Goal: Information Seeking & Learning: Learn about a topic

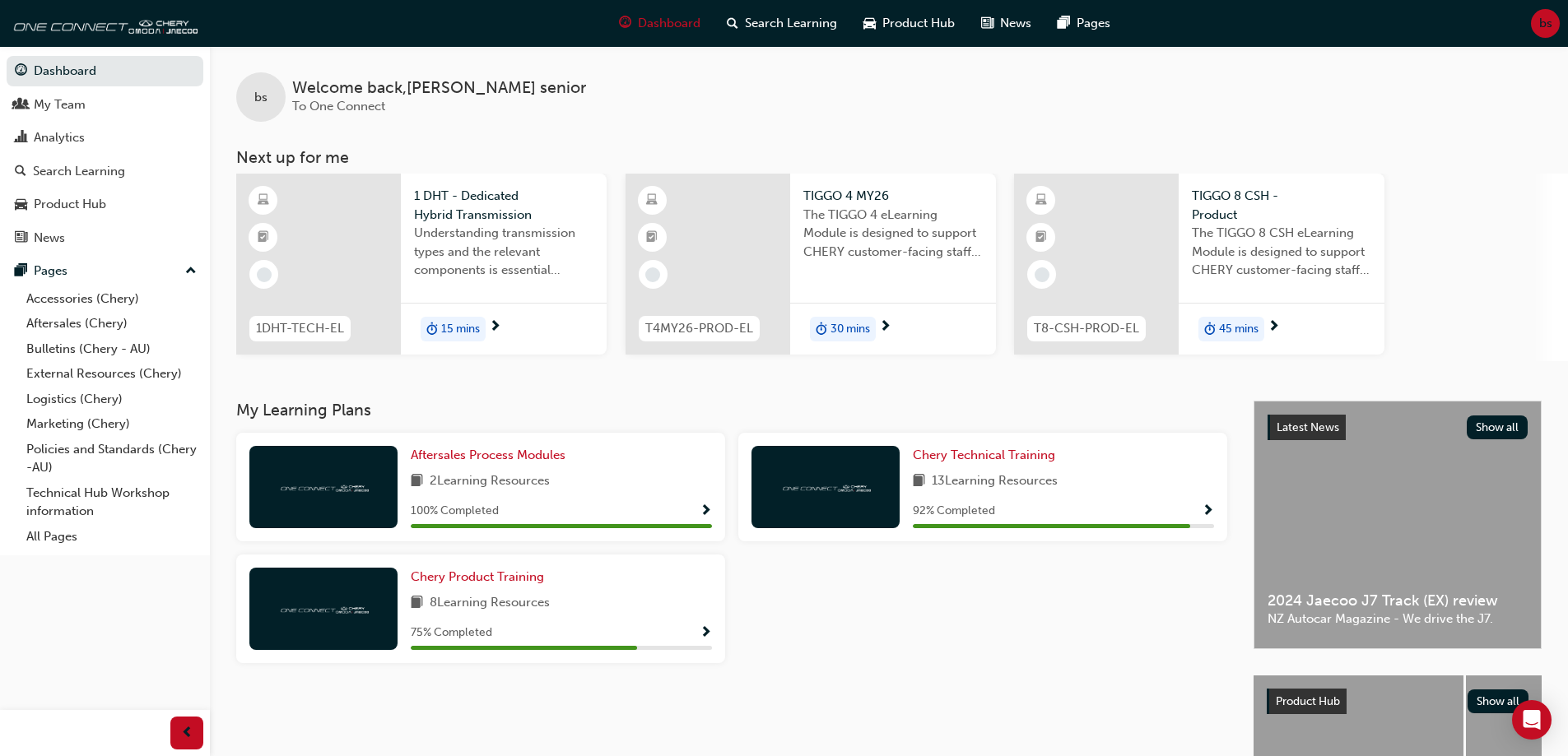
click at [459, 325] on span "15 mins" at bounding box center [461, 330] width 39 height 19
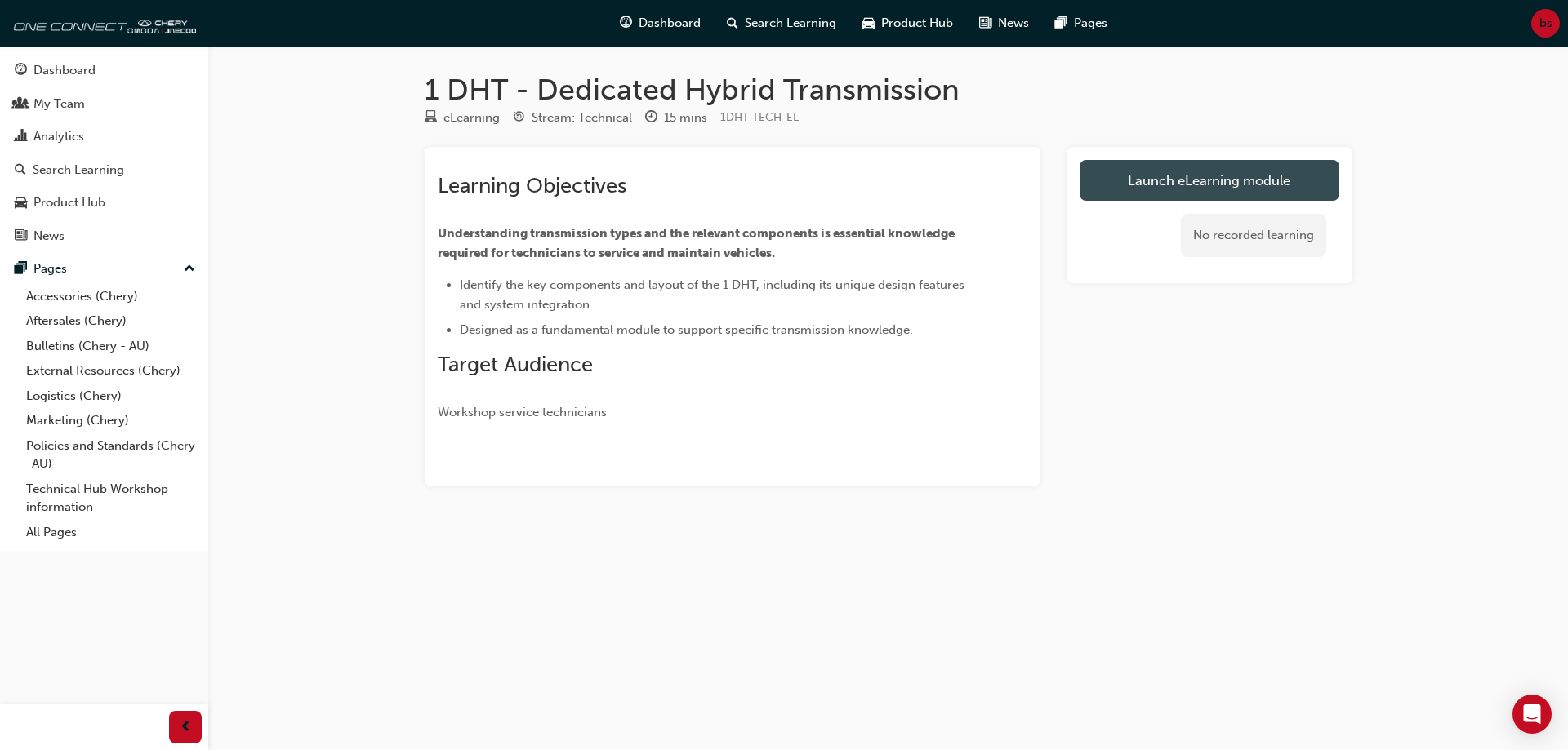
click at [1269, 183] on link "Launch eLearning module" at bounding box center [1209, 180] width 259 height 41
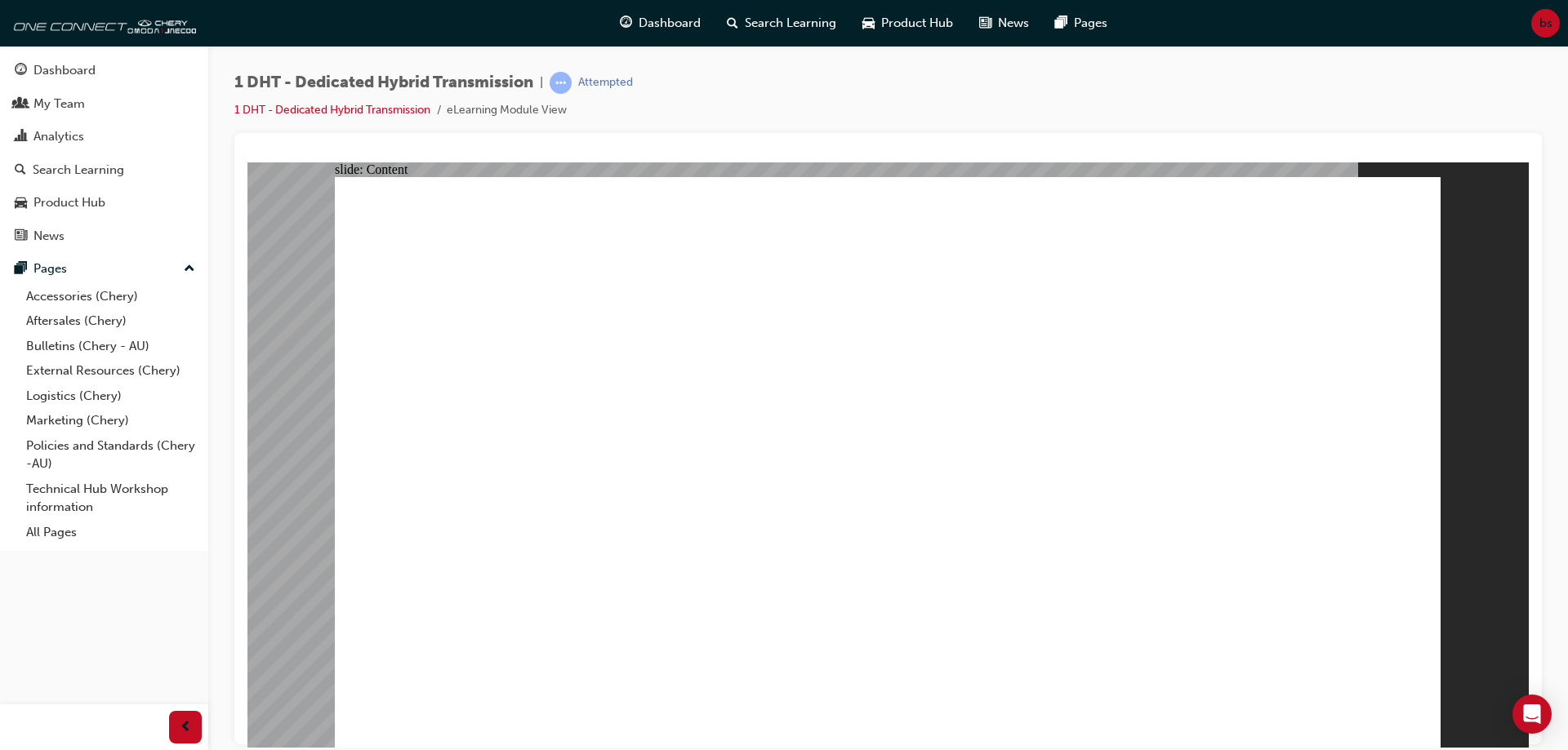
type input "24"
drag, startPoint x: 1207, startPoint y: 653, endPoint x: 1406, endPoint y: 655, distance: 199.0
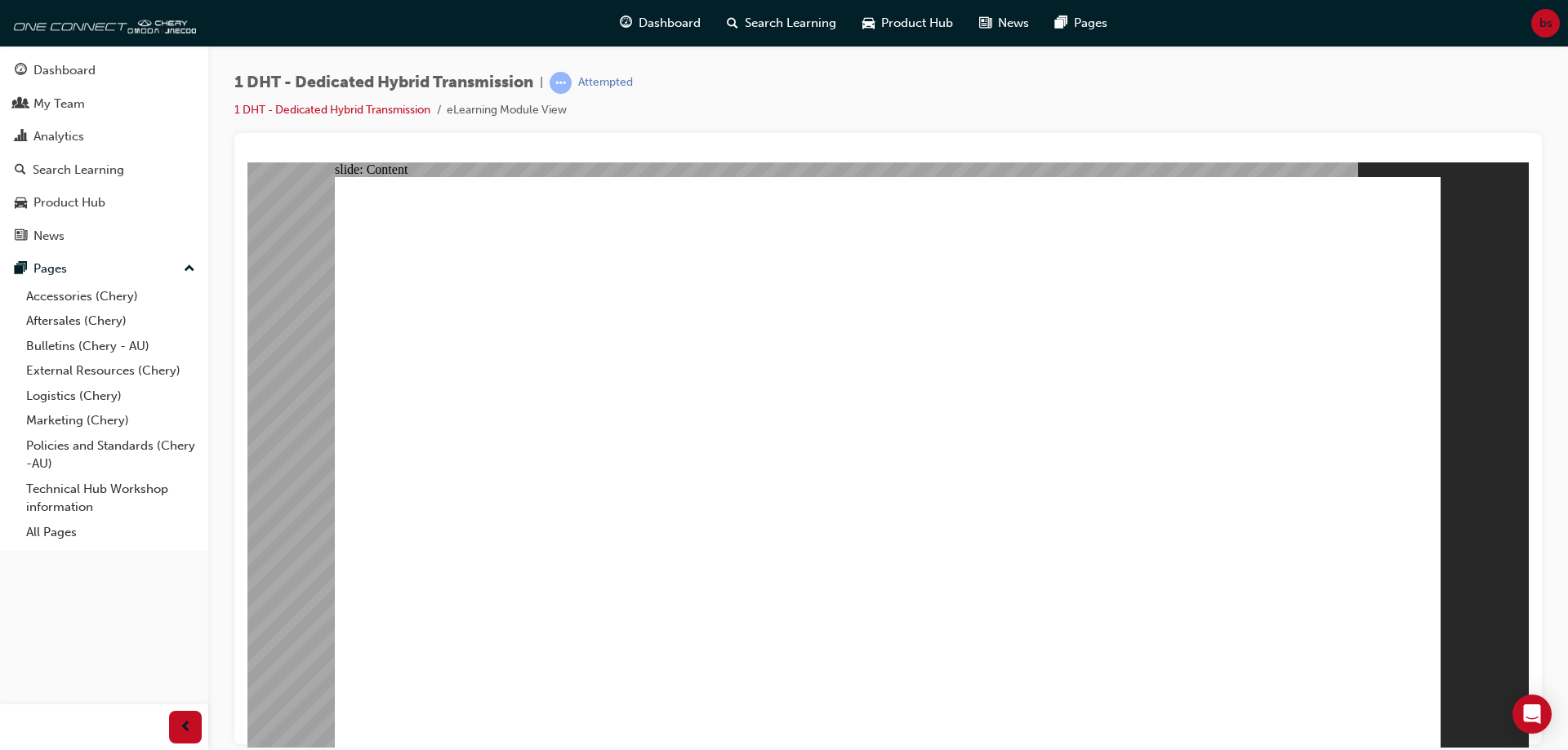
radio input "true"
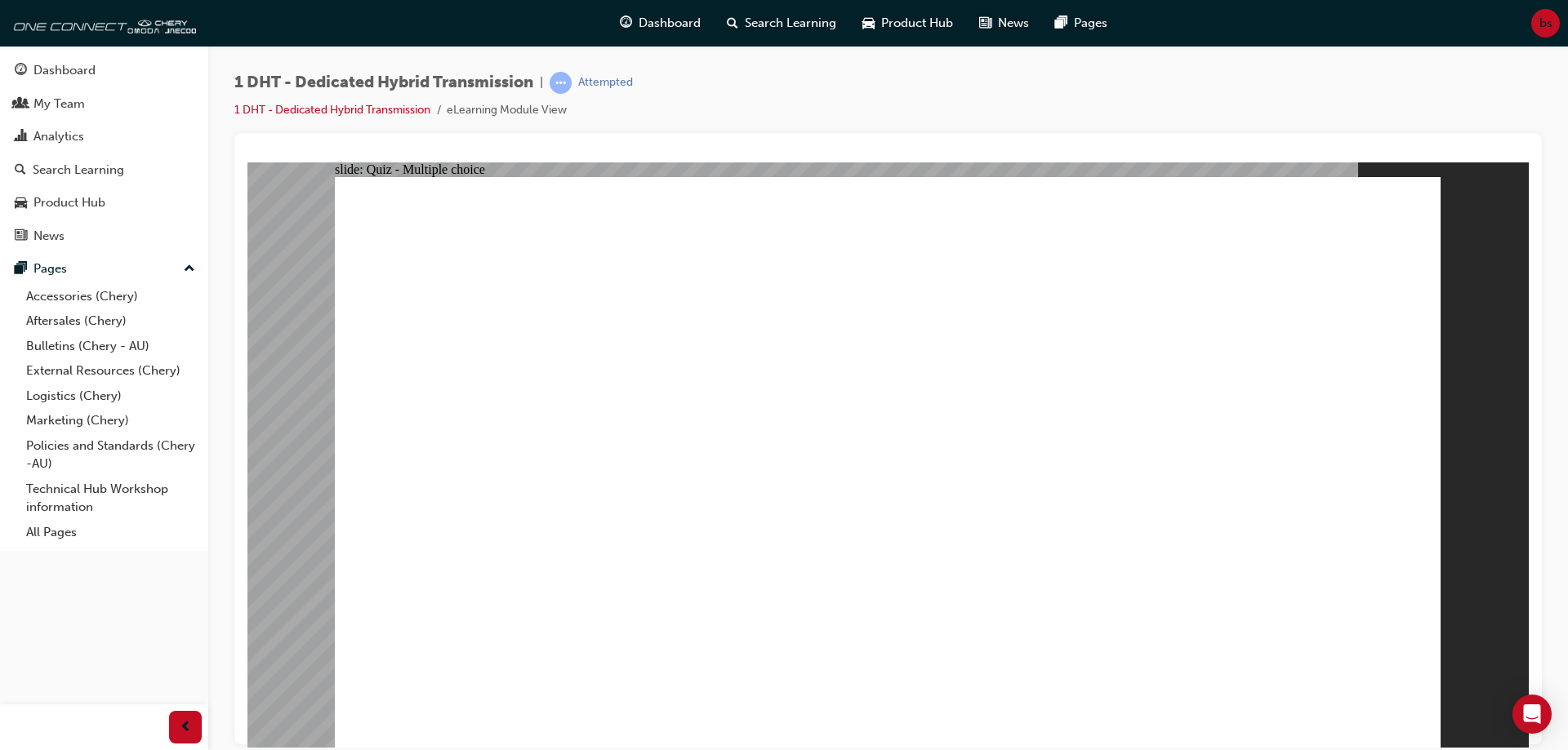
drag, startPoint x: 541, startPoint y: 619, endPoint x: 878, endPoint y: 380, distance: 413.1
drag, startPoint x: 688, startPoint y: 606, endPoint x: 888, endPoint y: 345, distance: 328.8
drag, startPoint x: 779, startPoint y: 606, endPoint x: 870, endPoint y: 348, distance: 273.6
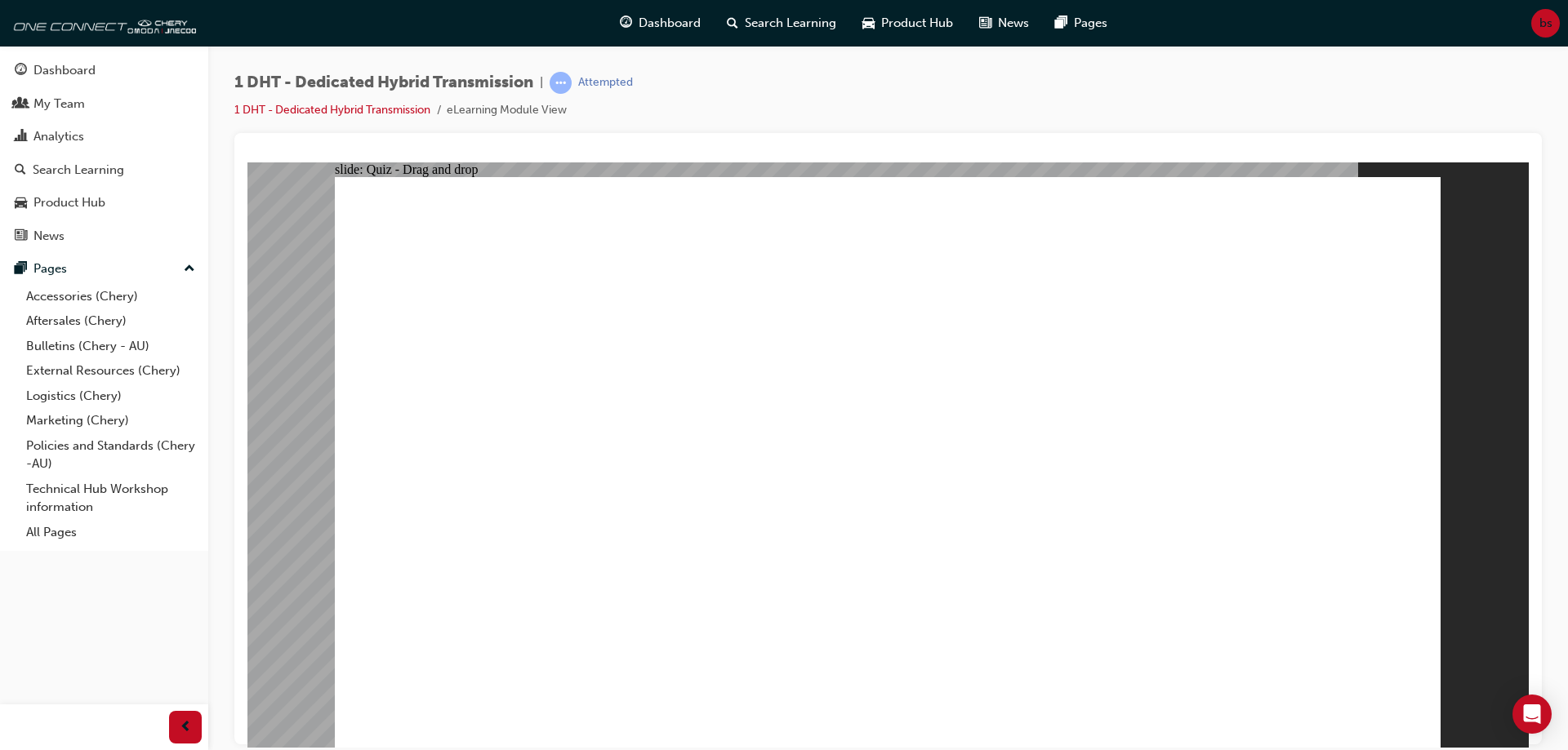
drag, startPoint x: 880, startPoint y: 599, endPoint x: 909, endPoint y: 338, distance: 262.6
drag, startPoint x: 1049, startPoint y: 559, endPoint x: 979, endPoint y: 448, distance: 131.2
drag, startPoint x: 971, startPoint y: 595, endPoint x: 1141, endPoint y: 404, distance: 255.7
drag, startPoint x: 1173, startPoint y: 562, endPoint x: 1226, endPoint y: 364, distance: 205.0
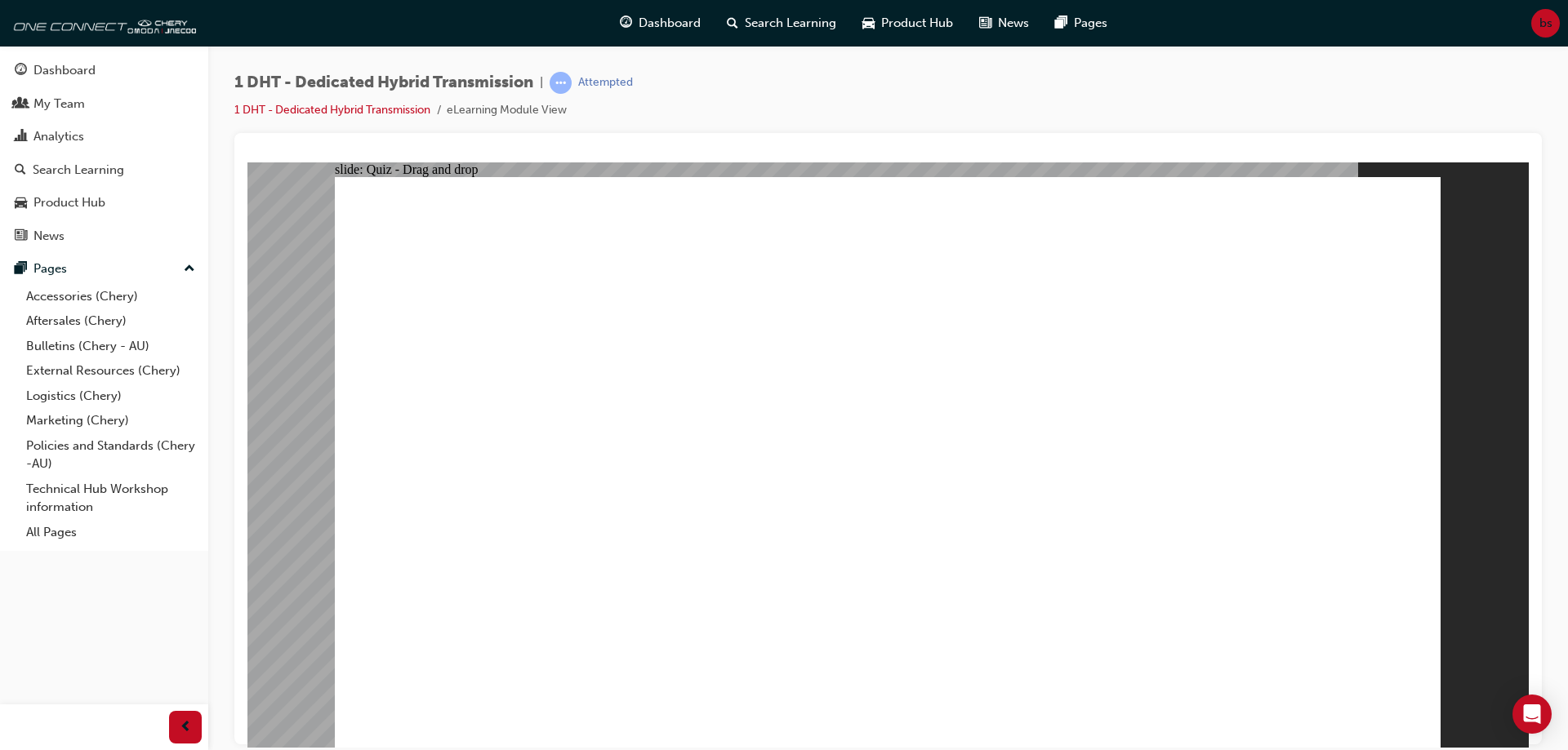
radio input "true"
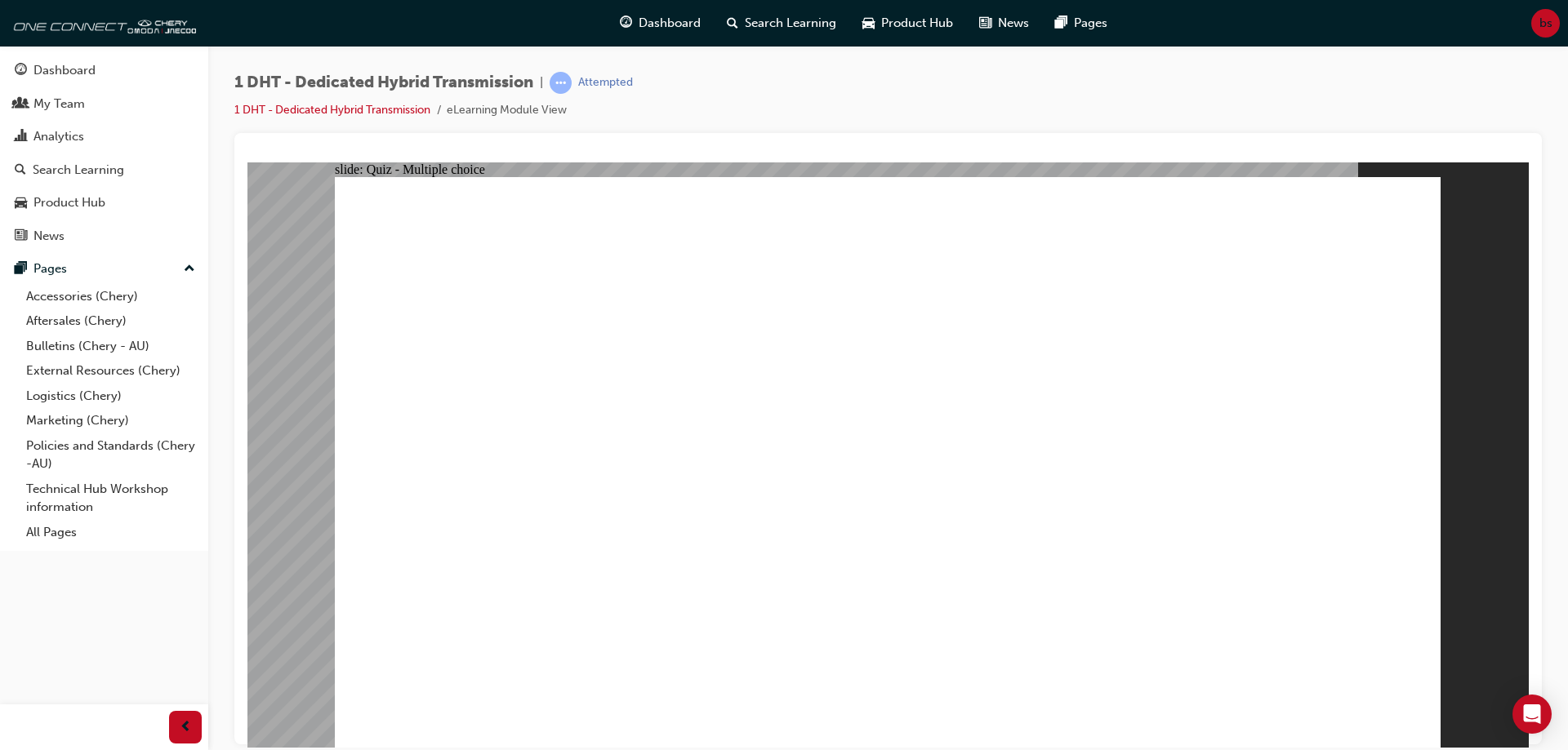
radio input "true"
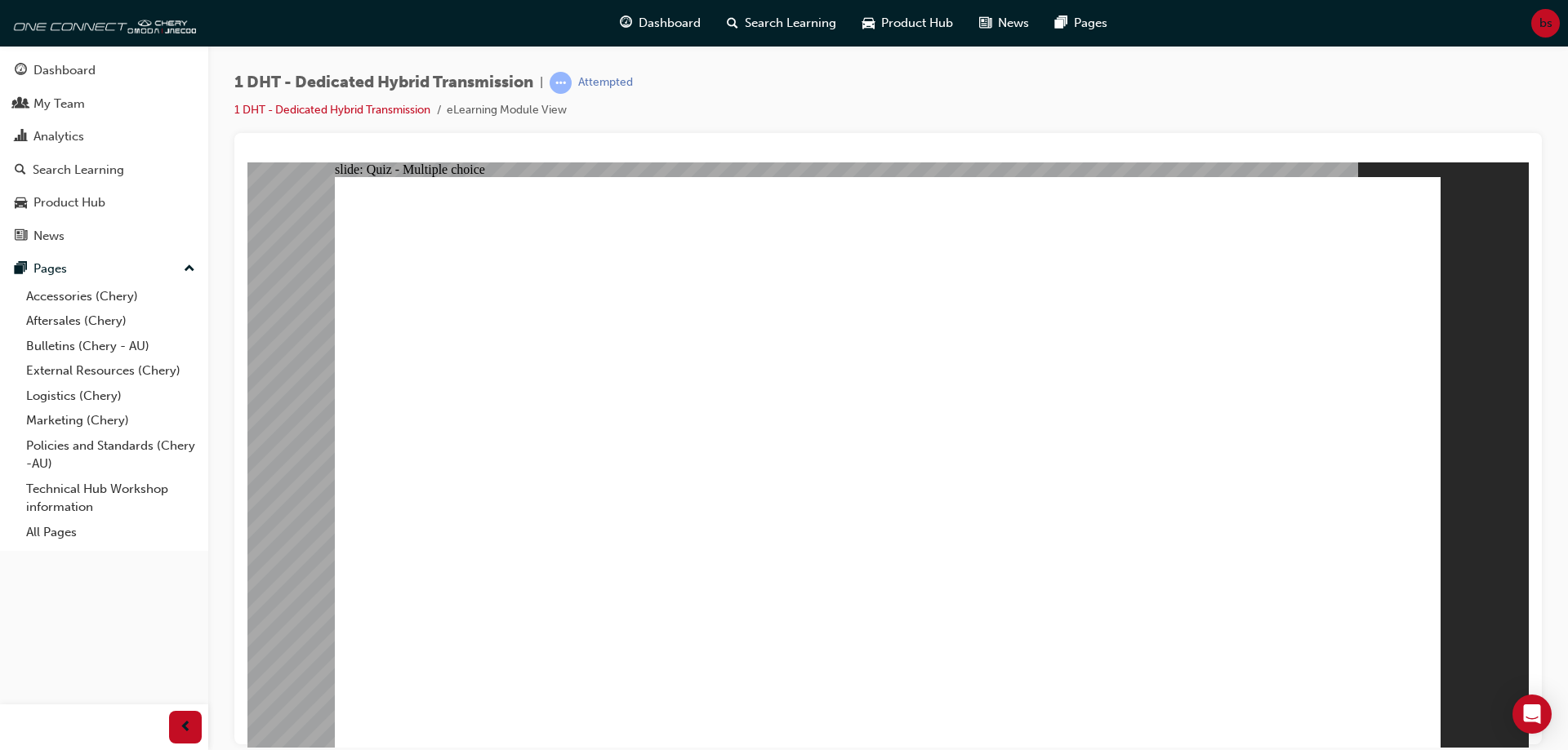
checkbox input "true"
checkbox input "false"
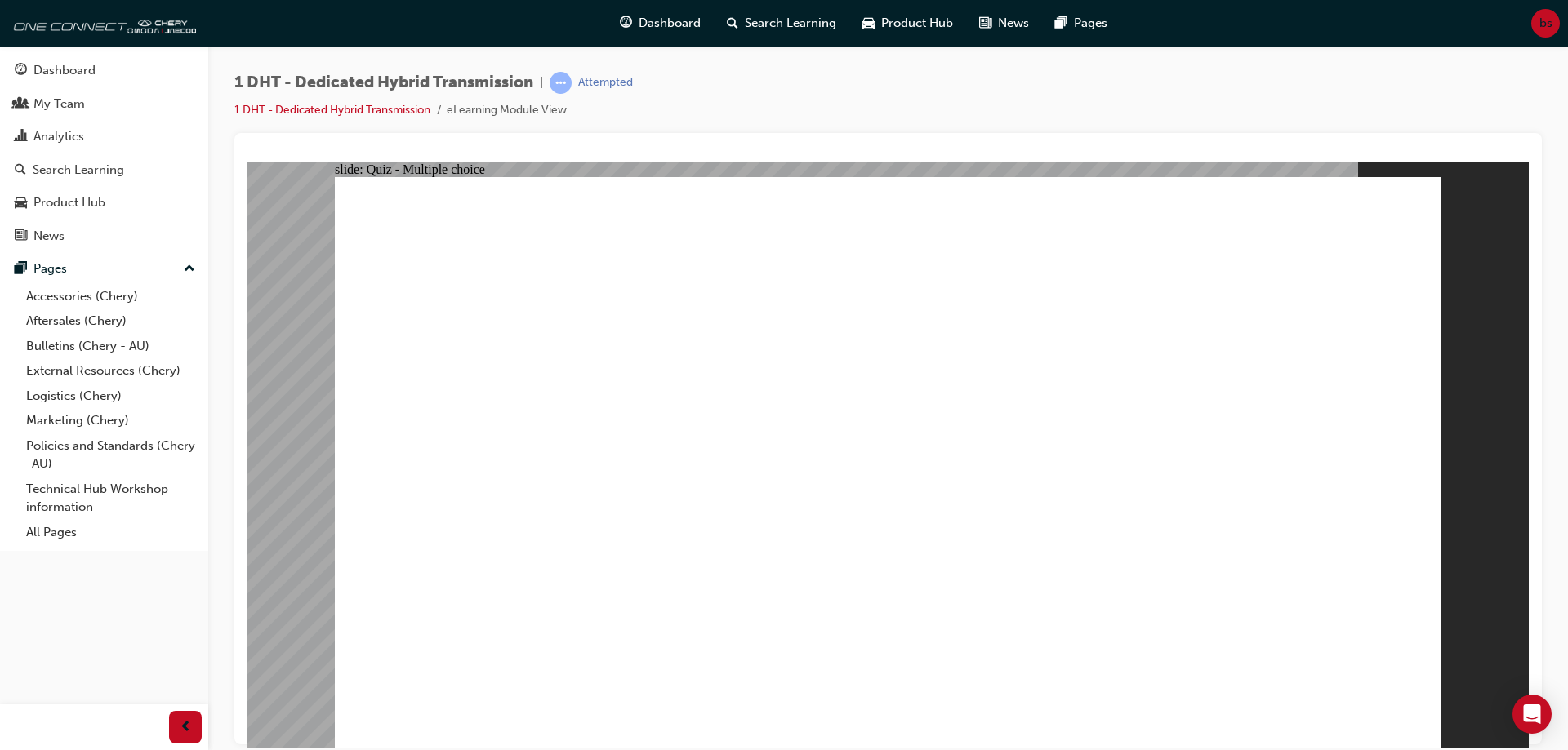
radio input "true"
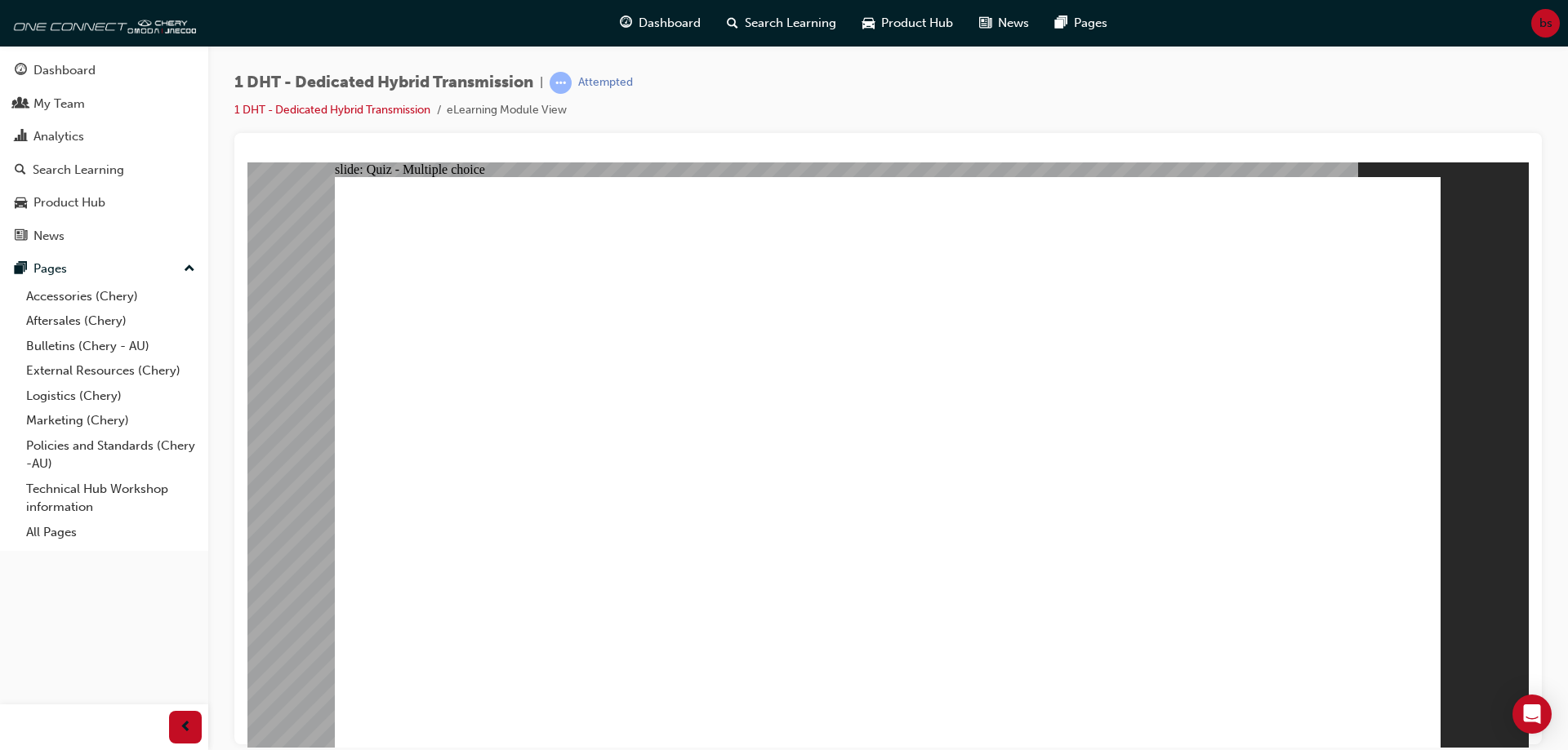
drag, startPoint x: 547, startPoint y: 616, endPoint x: 898, endPoint y: 377, distance: 424.6
drag, startPoint x: 680, startPoint y: 613, endPoint x: 911, endPoint y: 385, distance: 324.6
drag, startPoint x: 757, startPoint y: 613, endPoint x: 959, endPoint y: 334, distance: 344.4
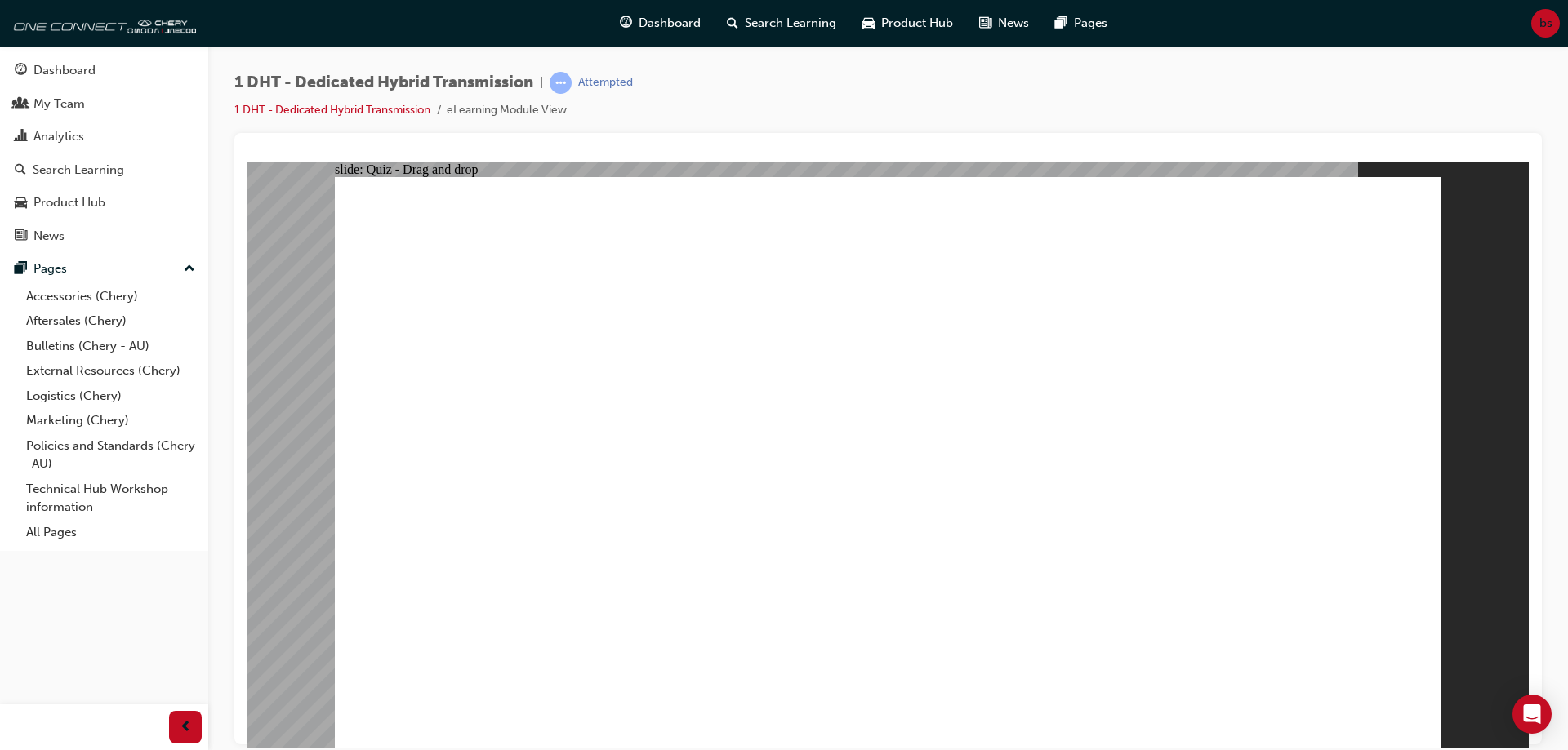
drag, startPoint x: 875, startPoint y: 598, endPoint x: 919, endPoint y: 343, distance: 258.8
drag, startPoint x: 970, startPoint y: 603, endPoint x: 1259, endPoint y: 392, distance: 357.8
drag, startPoint x: 1054, startPoint y: 621, endPoint x: 1041, endPoint y: 343, distance: 278.3
drag, startPoint x: 1174, startPoint y: 613, endPoint x: 1234, endPoint y: 325, distance: 294.2
drag, startPoint x: 1343, startPoint y: 649, endPoint x: 1351, endPoint y: 655, distance: 10.0
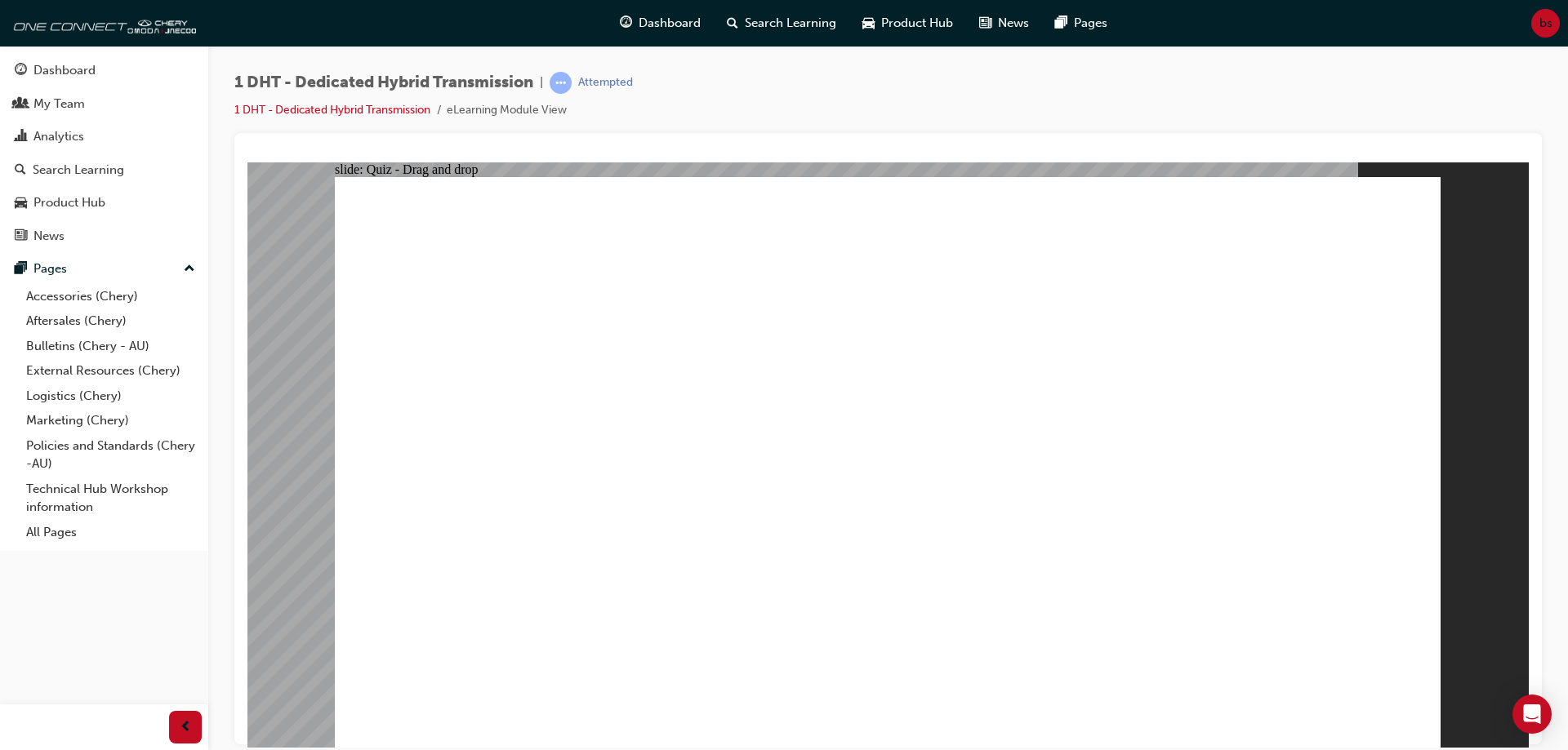
radio input "true"
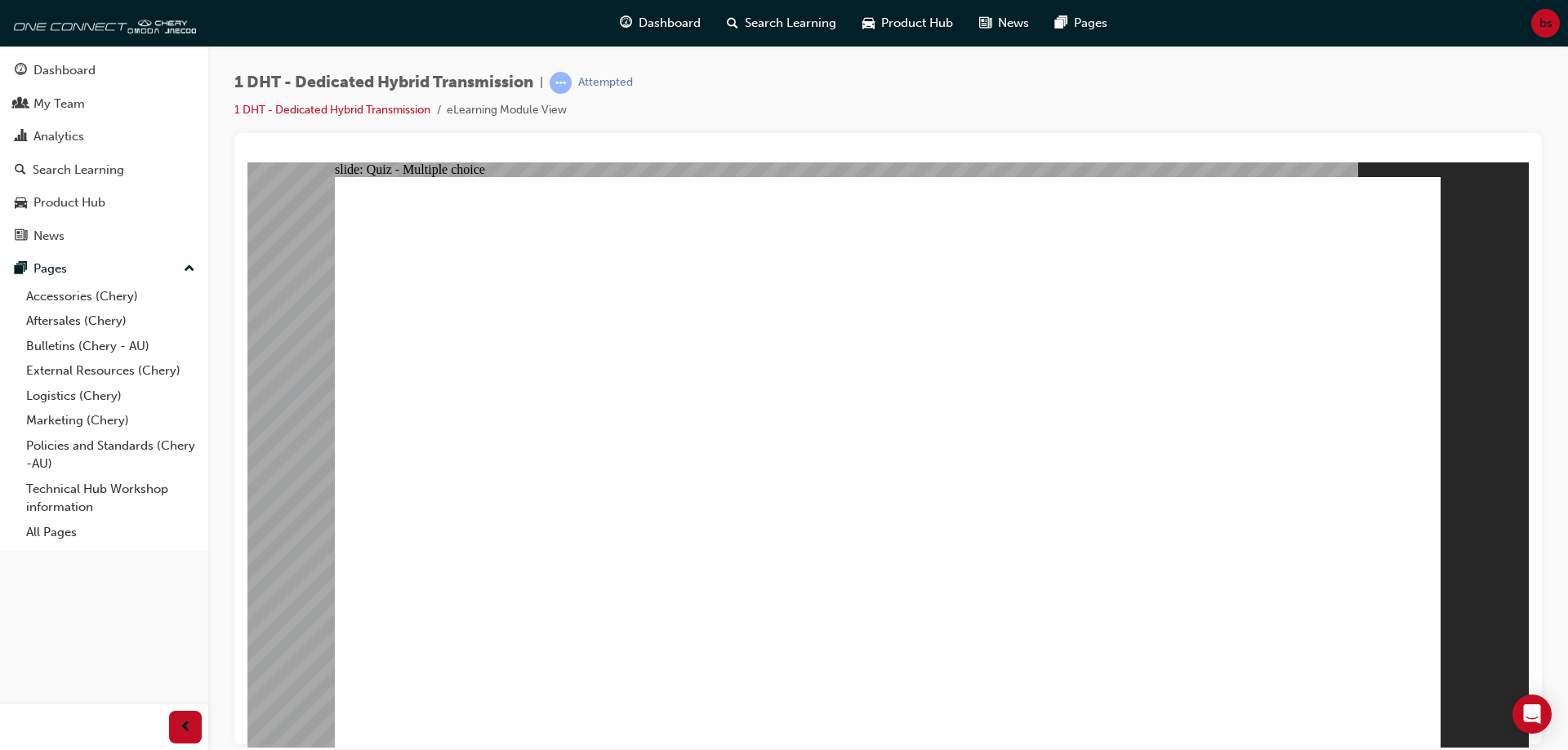
radio input "true"
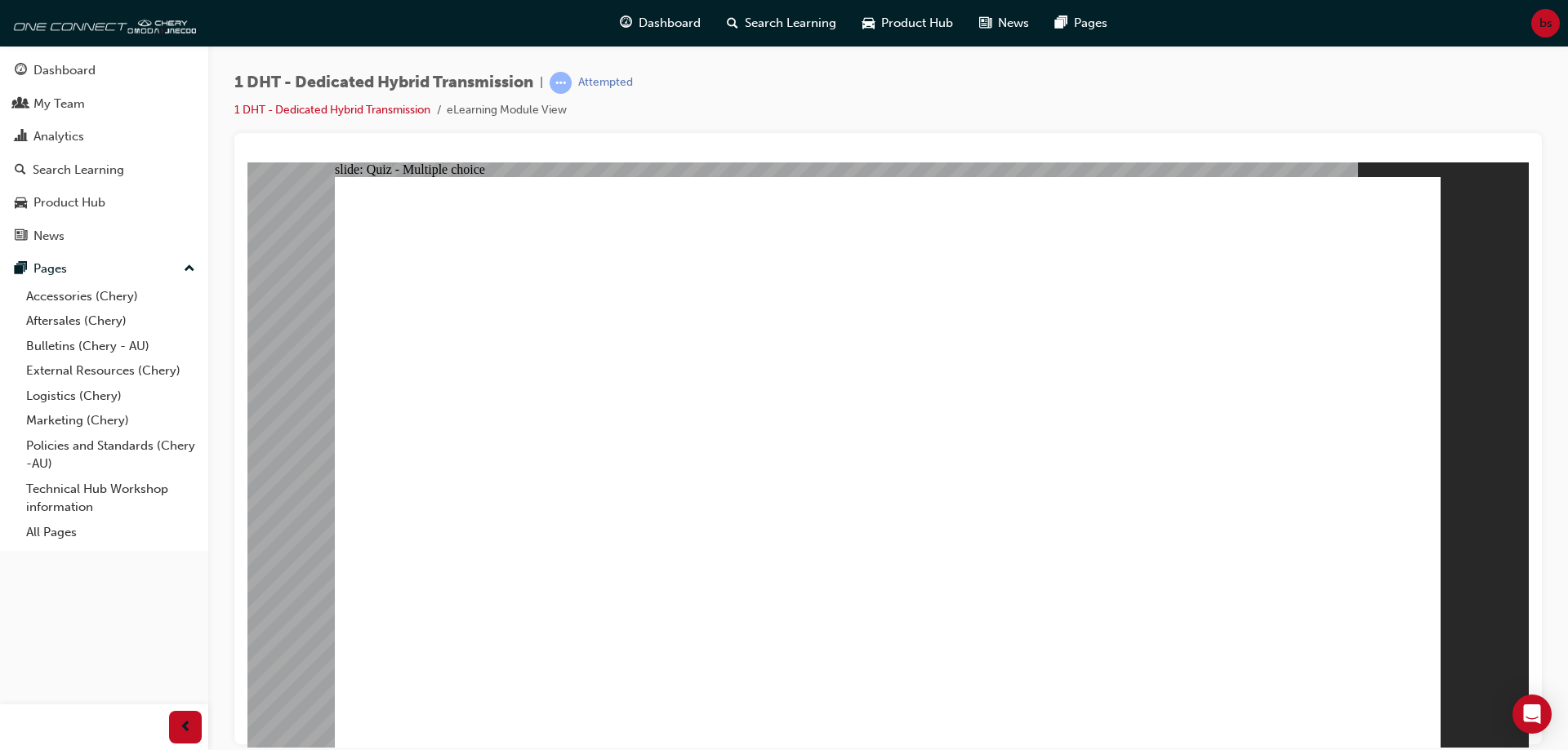
checkbox input "true"
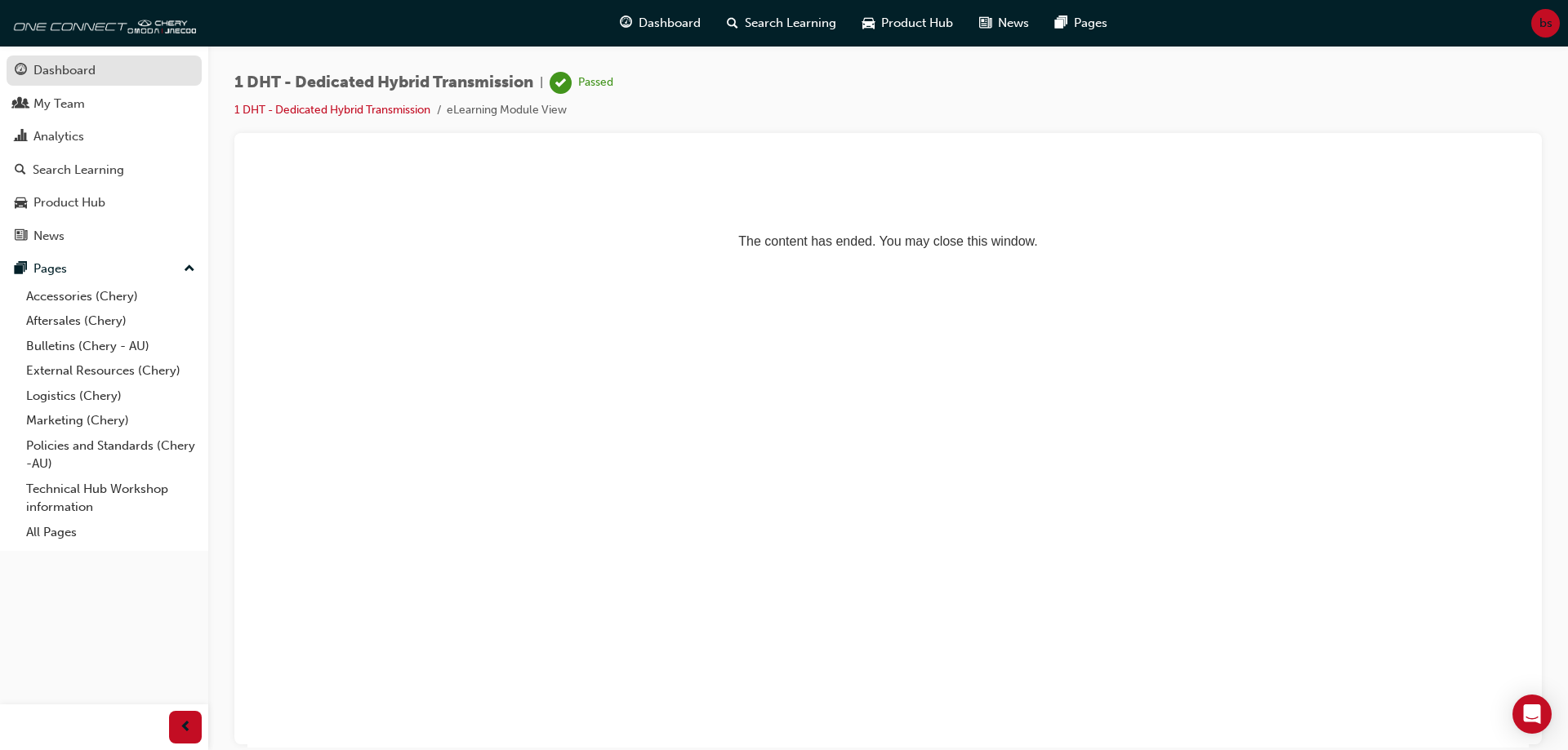
click at [107, 70] on div "Dashboard" at bounding box center [104, 70] width 178 height 20
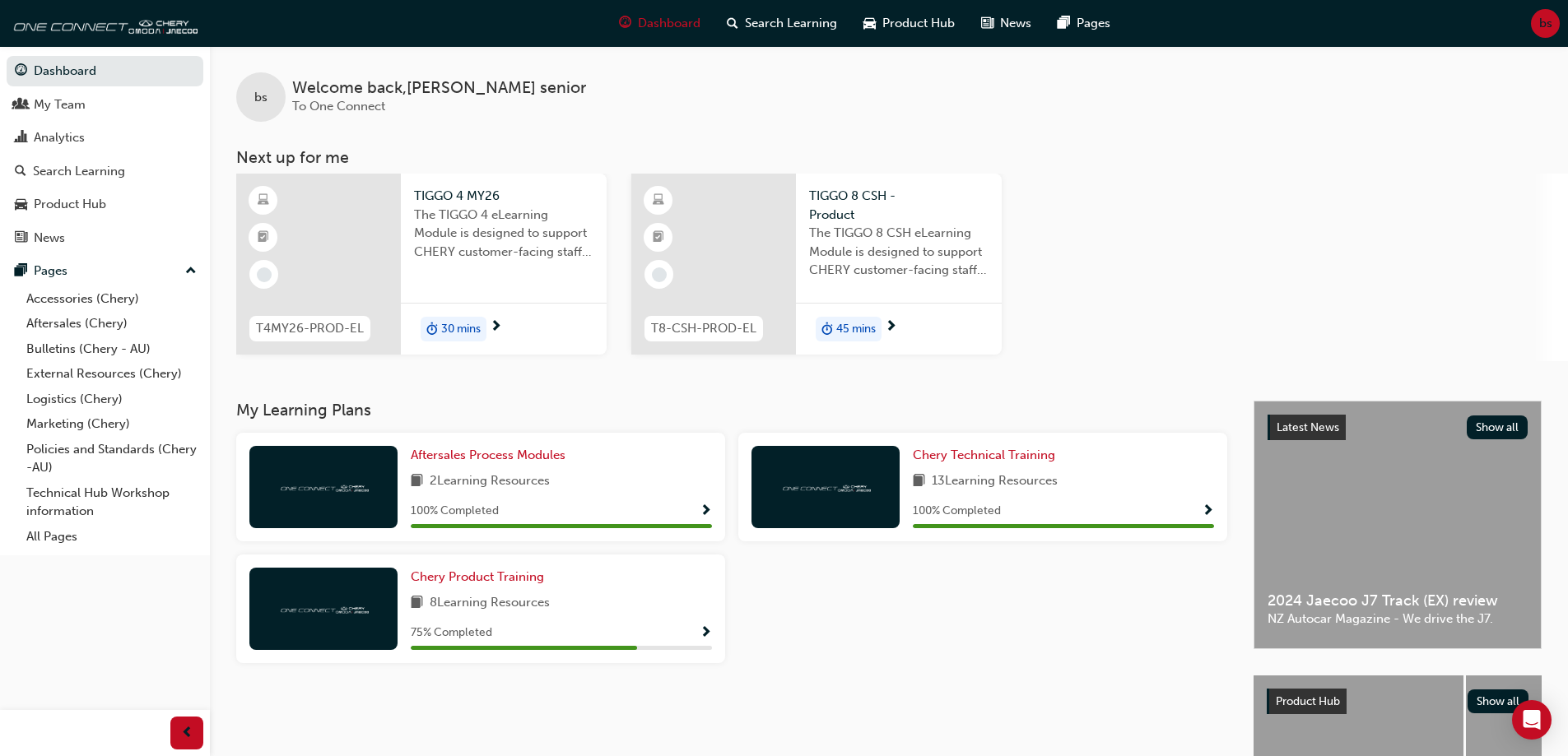
click at [512, 332] on div "30 mins" at bounding box center [504, 328] width 206 height 52
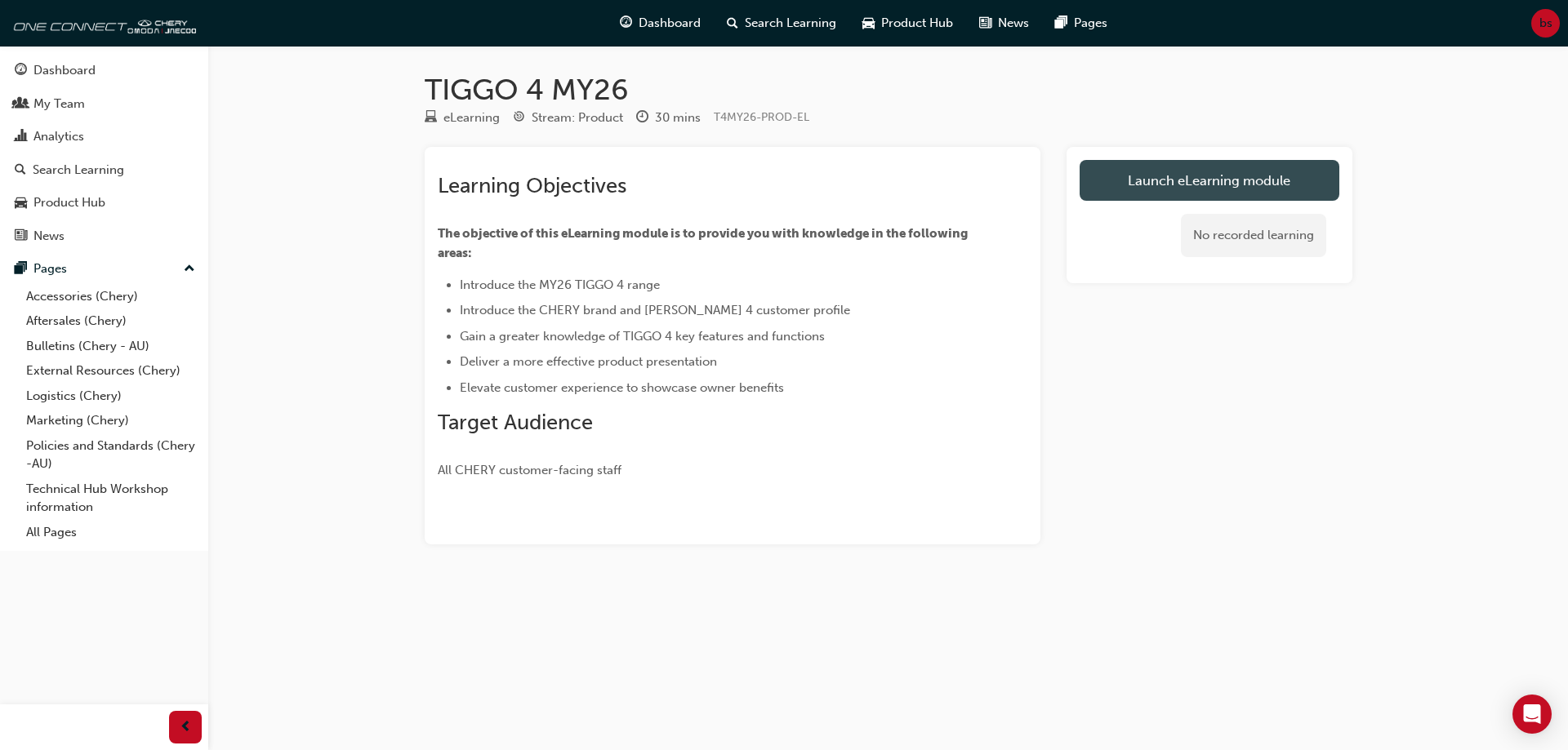
click at [1247, 177] on link "Launch eLearning module" at bounding box center [1209, 180] width 259 height 41
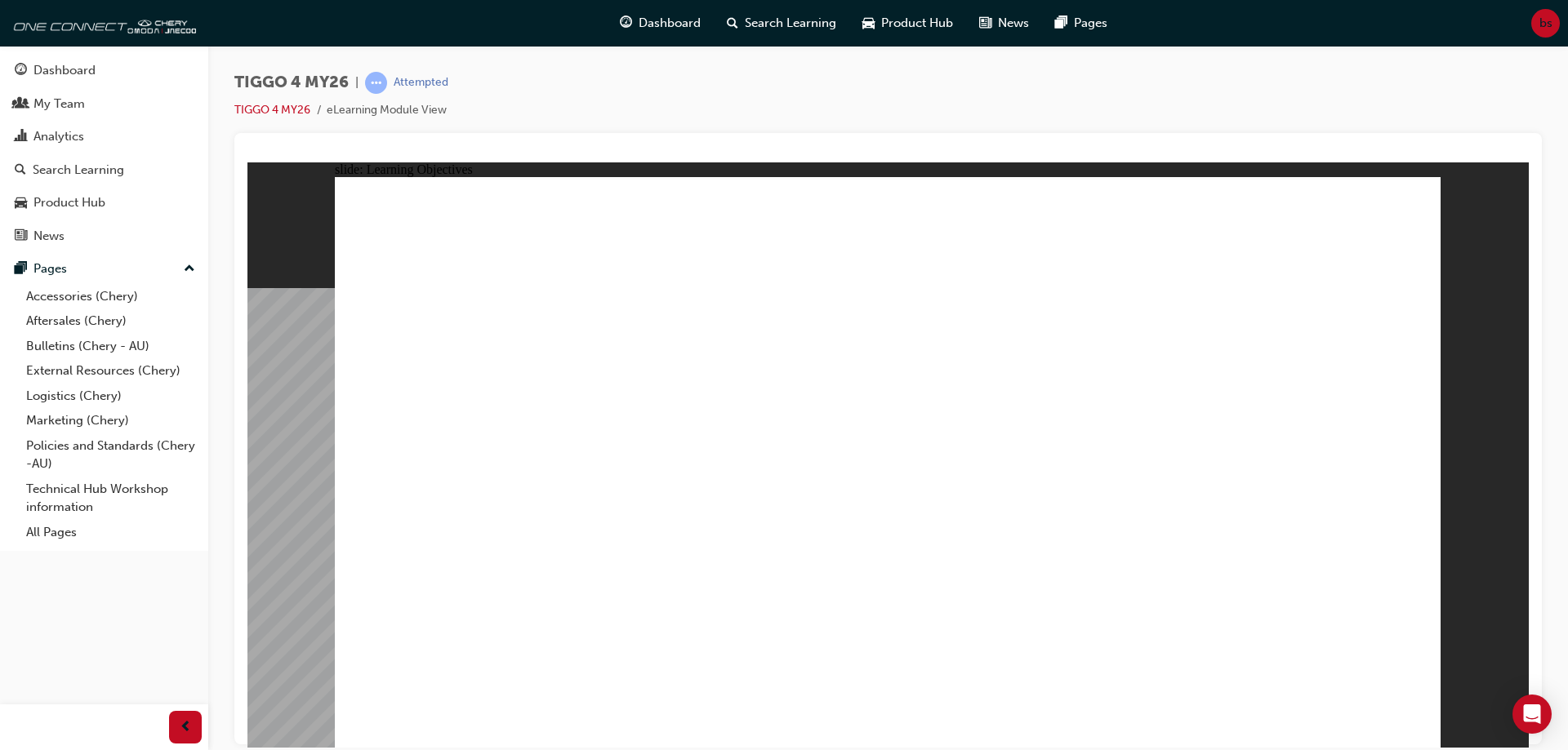
drag, startPoint x: 1141, startPoint y: 640, endPoint x: 1273, endPoint y: 640, distance: 132.0
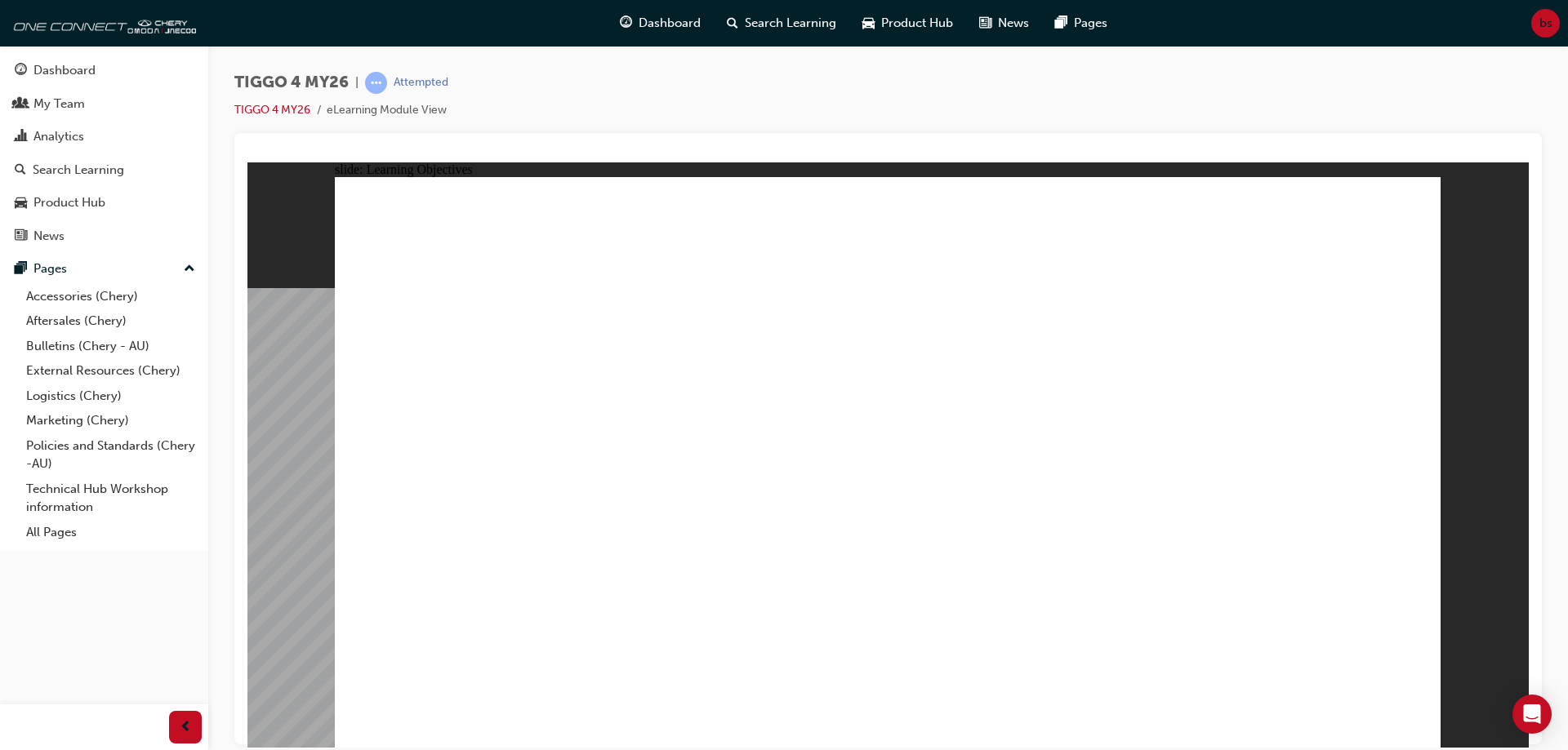
click at [1470, 640] on div "slide: Learning Objectives Rectangle 7 Rectangle 1 Focusing on five key attribu…" at bounding box center [888, 454] width 1282 height 586
drag, startPoint x: 513, startPoint y: 507, endPoint x: 548, endPoint y: 609, distance: 107.8
